Goal: Navigation & Orientation: Understand site structure

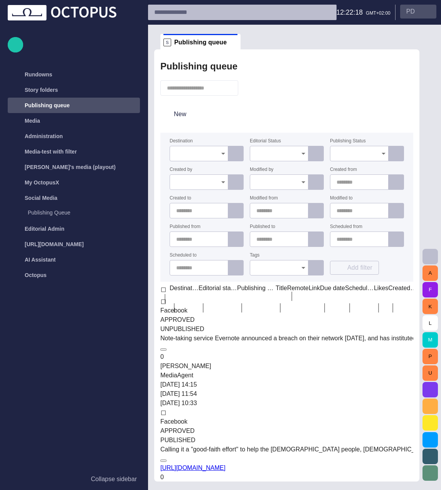
click at [416, 14] on button "P D" at bounding box center [418, 12] width 36 height 14
drag, startPoint x: 350, startPoint y: 84, endPoint x: 381, endPoint y: 44, distance: 50.6
click at [349, 490] on div at bounding box center [220, 496] width 441 height 0
click at [417, 10] on button "P D" at bounding box center [416, 12] width 39 height 14
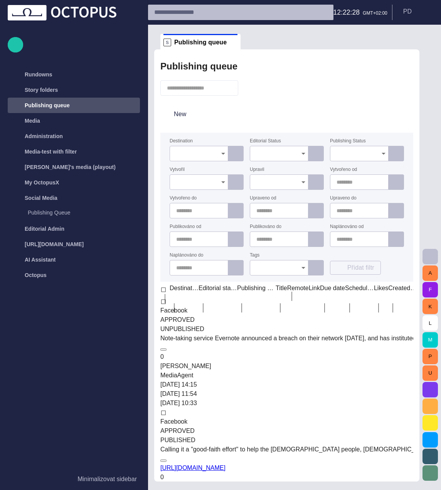
click at [293, 490] on div at bounding box center [220, 496] width 441 height 0
drag, startPoint x: 279, startPoint y: 259, endPoint x: 250, endPoint y: 258, distance: 29.3
click at [250, 258] on div "Destination Editorial Status Publishing Status Vytvořil Upravil Vytvořeno od Vy…" at bounding box center [287, 207] width 235 height 137
